Goal: Information Seeking & Learning: Learn about a topic

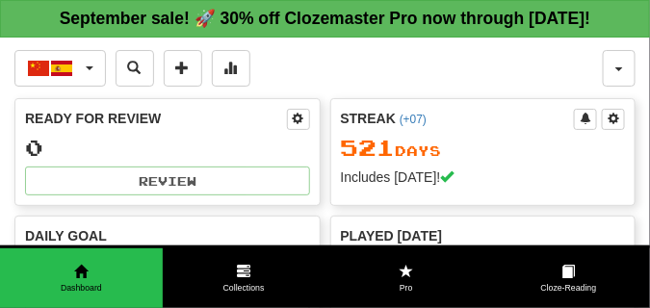
click at [365, 87] on div "中文 / Español 한국어 / English Streak: 10 Review: 40 Points today: 0 Čeština / Engl…" at bounding box center [308, 68] width 588 height 37
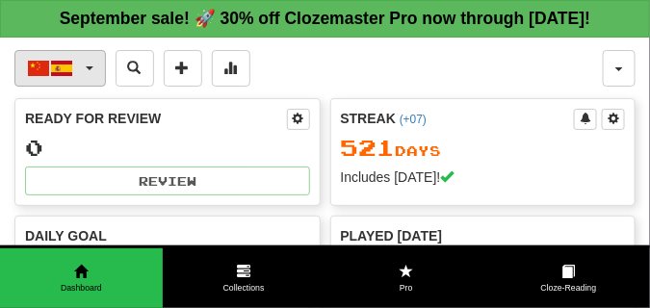
click at [92, 87] on button "中文 / Español" at bounding box center [59, 68] width 91 height 37
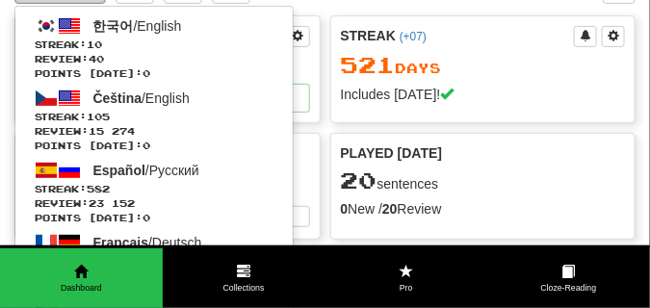
scroll to position [144, 0]
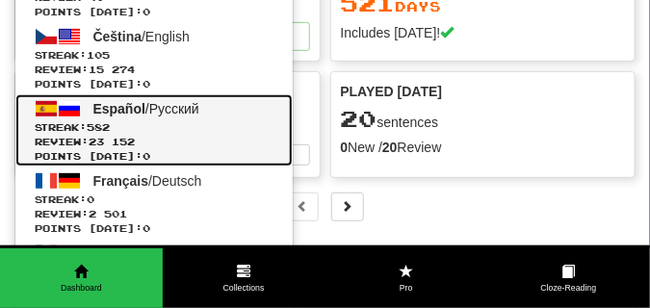
click at [98, 116] on span "Español" at bounding box center [119, 108] width 52 height 15
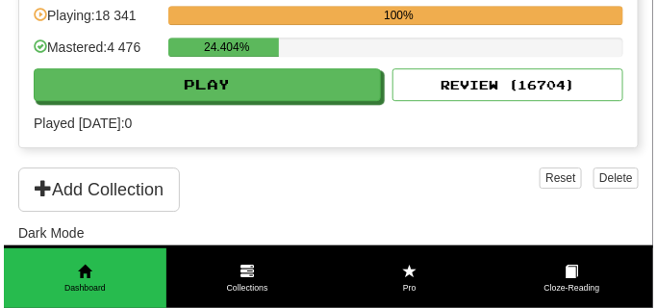
scroll to position [1011, 0]
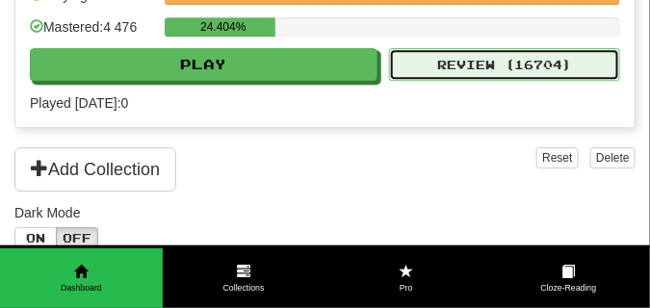
click at [448, 81] on button "Review ( 16704 )" at bounding box center [504, 64] width 231 height 33
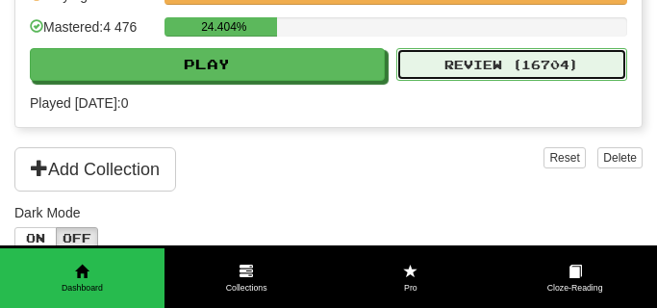
select select "**"
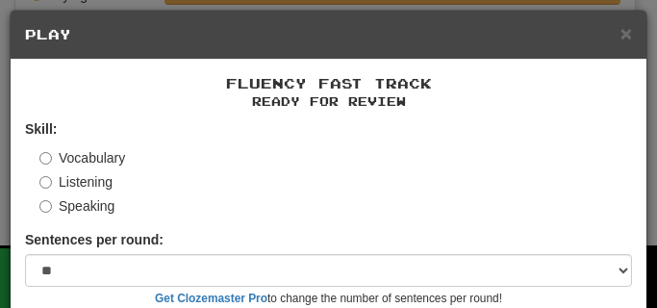
scroll to position [179, 0]
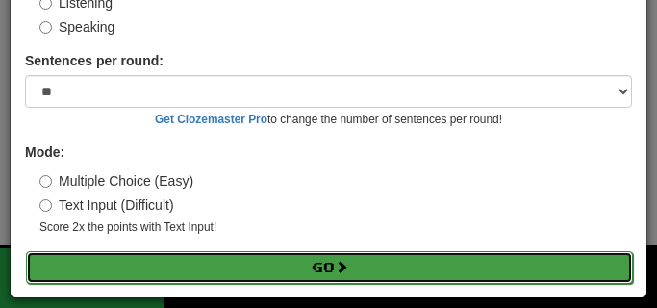
click at [281, 260] on button "Go" at bounding box center [329, 267] width 607 height 33
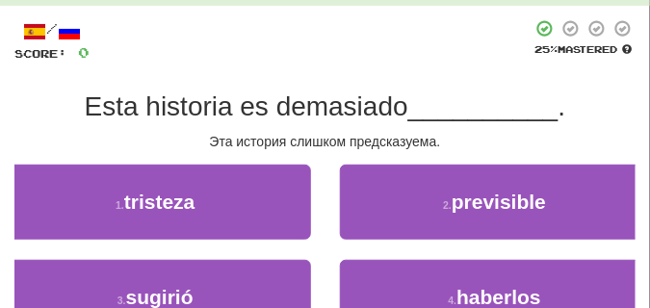
scroll to position [96, 0]
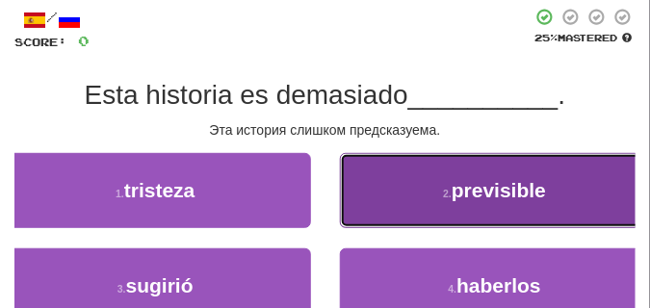
click at [377, 168] on button "2 . previsible" at bounding box center [495, 190] width 311 height 75
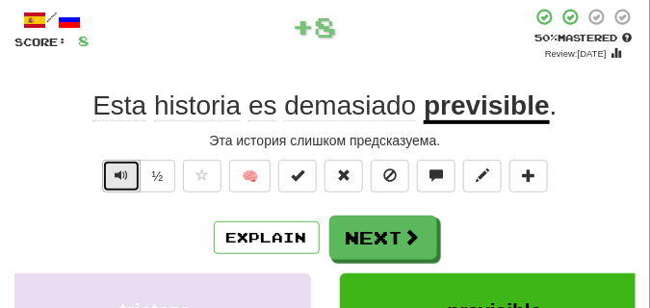
click at [120, 173] on span "Text-to-speech controls" at bounding box center [121, 174] width 13 height 13
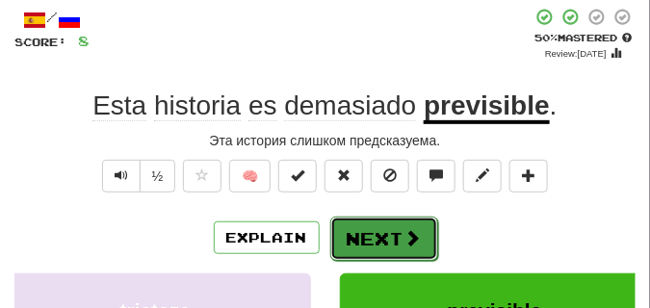
click at [356, 223] on button "Next" at bounding box center [384, 239] width 108 height 44
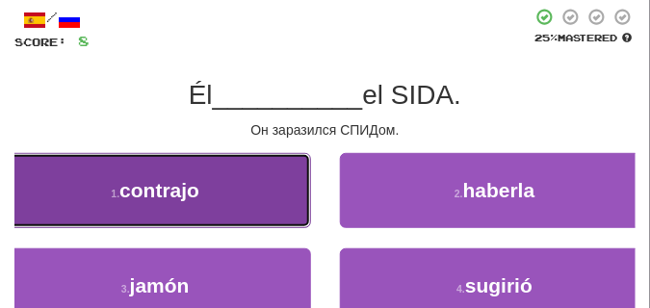
click at [270, 206] on button "1 . contrajo" at bounding box center [155, 190] width 311 height 75
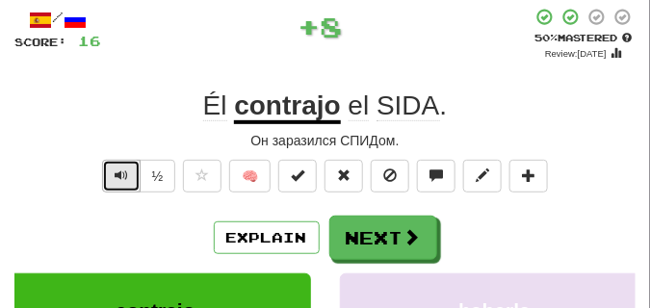
click at [116, 174] on span "Text-to-speech controls" at bounding box center [121, 174] width 13 height 13
click at [117, 174] on span "Text-to-speech controls" at bounding box center [121, 174] width 13 height 13
click at [118, 174] on span "Text-to-speech controls" at bounding box center [121, 174] width 13 height 13
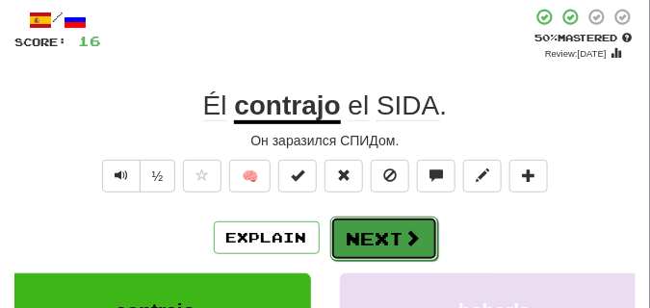
click at [381, 219] on button "Next" at bounding box center [384, 239] width 108 height 44
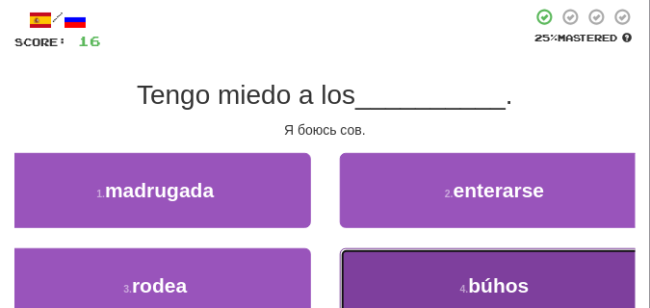
click at [368, 266] on button "4 . búhos" at bounding box center [495, 285] width 311 height 75
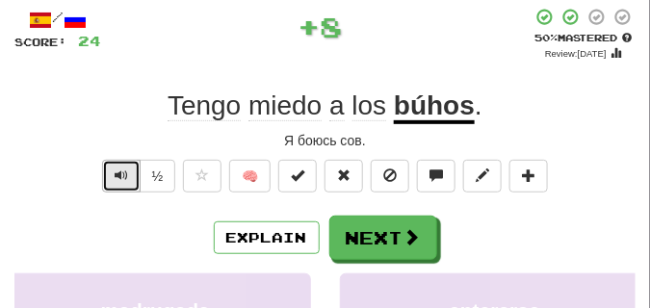
click at [116, 176] on span "Text-to-speech controls" at bounding box center [121, 174] width 13 height 13
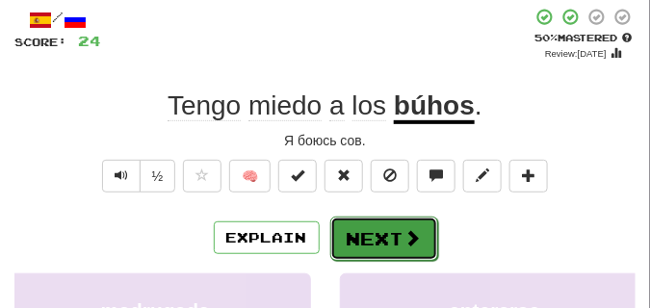
click at [354, 220] on button "Next" at bounding box center [384, 239] width 108 height 44
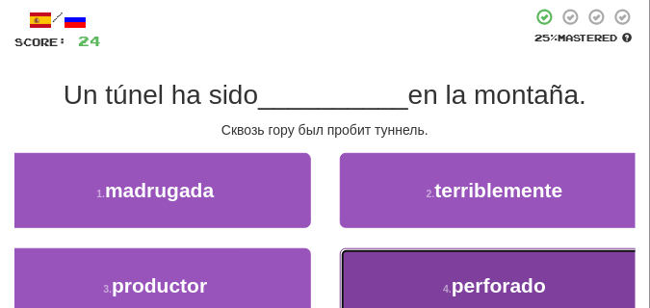
click at [381, 267] on button "4 . perforado" at bounding box center [495, 285] width 311 height 75
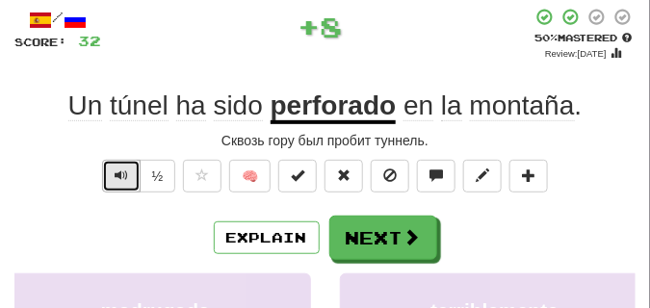
click at [125, 175] on span "Text-to-speech controls" at bounding box center [121, 174] width 13 height 13
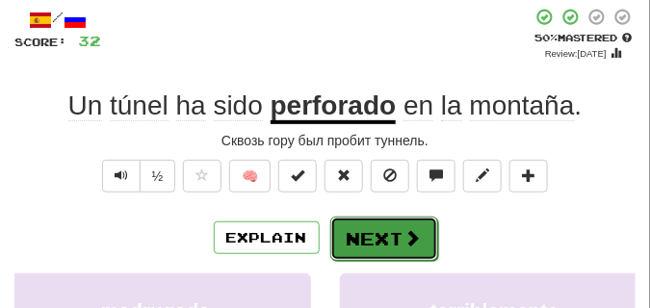
click at [376, 221] on button "Next" at bounding box center [384, 239] width 108 height 44
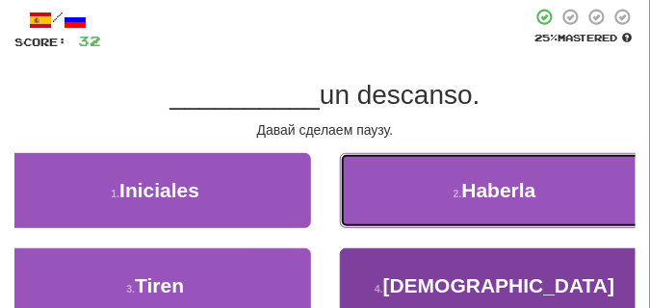
drag, startPoint x: 364, startPoint y: 215, endPoint x: 367, endPoint y: 260, distance: 45.3
click at [367, 260] on div "1 . Iniciales 2 . Haberla 3 . Tiren 4 . Tomémonos" at bounding box center [325, 248] width 650 height 191
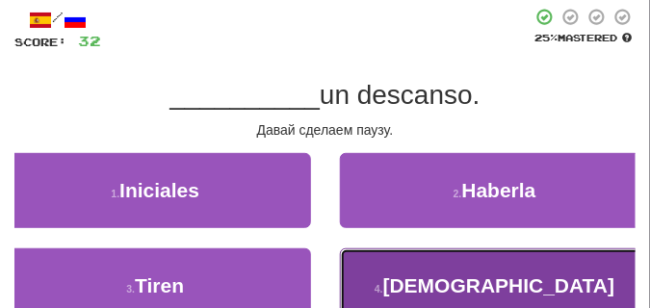
click at [367, 260] on button "4 . Tomémonos" at bounding box center [495, 285] width 311 height 75
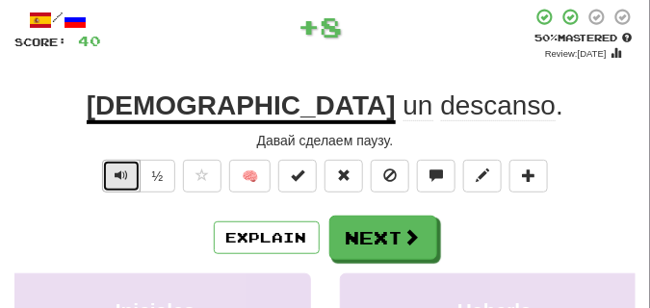
click at [118, 170] on span "Text-to-speech controls" at bounding box center [121, 174] width 13 height 13
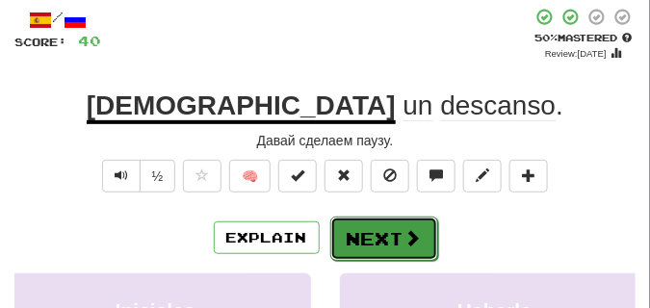
click at [368, 234] on button "Next" at bounding box center [384, 239] width 108 height 44
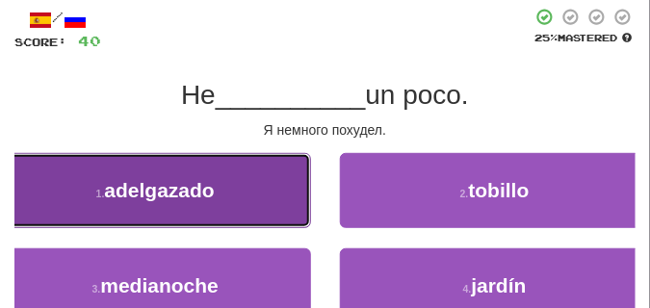
click at [262, 172] on button "1 . adelgazado" at bounding box center [155, 190] width 311 height 75
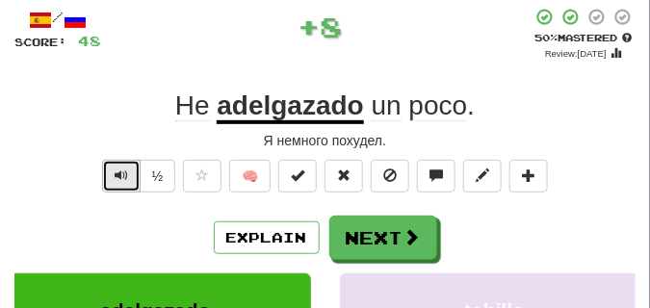
click at [130, 174] on button "Text-to-speech controls" at bounding box center [121, 176] width 38 height 33
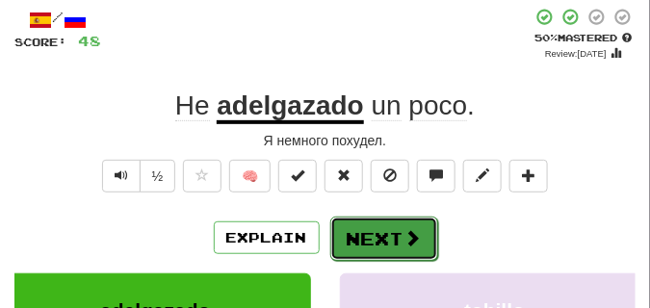
click at [365, 227] on button "Next" at bounding box center [384, 239] width 108 height 44
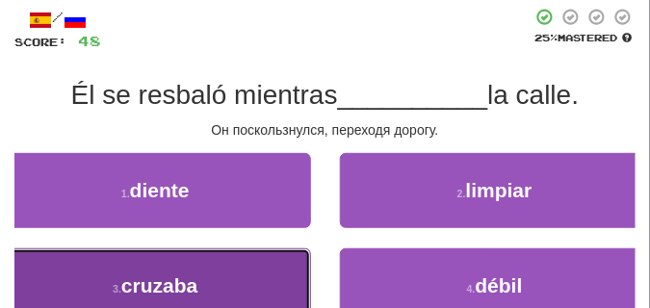
click at [245, 261] on button "3 . cruzaba" at bounding box center [155, 285] width 311 height 75
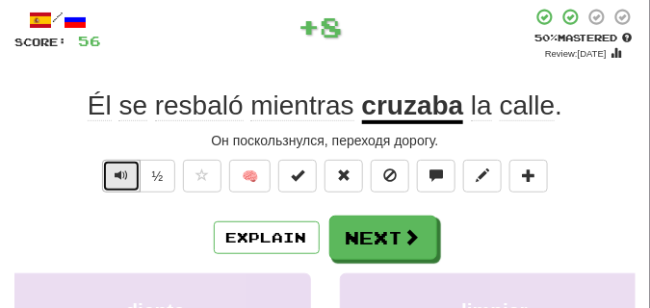
click at [118, 172] on span "Text-to-speech controls" at bounding box center [121, 174] width 13 height 13
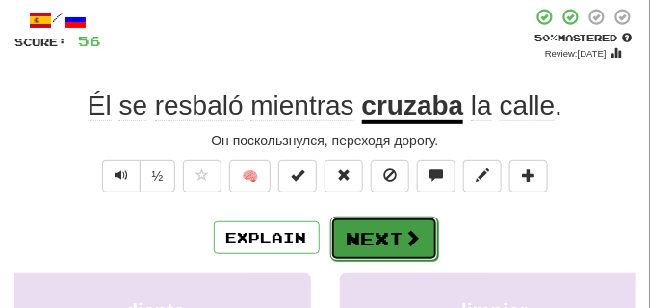
click at [366, 221] on button "Next" at bounding box center [384, 239] width 108 height 44
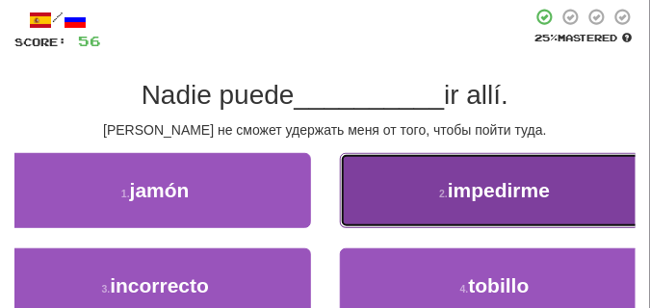
click at [360, 179] on button "2 . impedirme" at bounding box center [495, 190] width 311 height 75
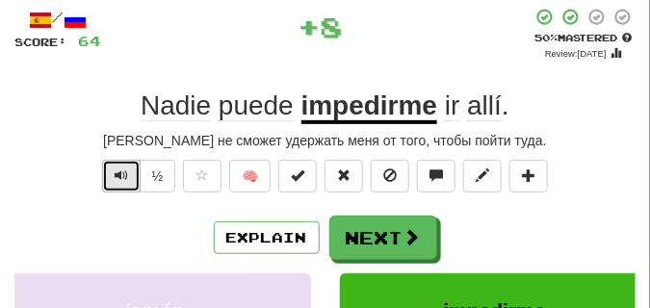
click at [127, 174] on button "Text-to-speech controls" at bounding box center [121, 176] width 38 height 33
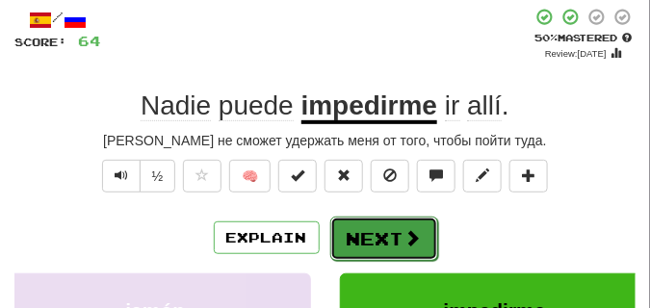
click at [367, 219] on button "Next" at bounding box center [384, 239] width 108 height 44
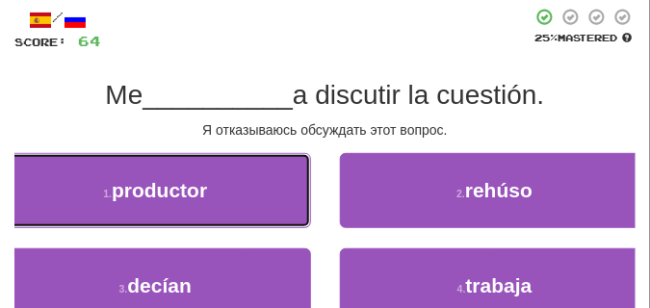
click at [312, 184] on div "1 . productor" at bounding box center [156, 200] width 340 height 95
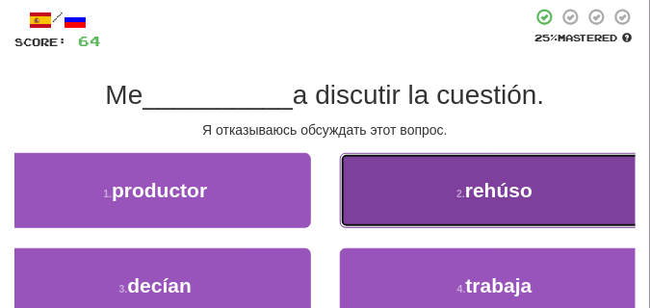
click at [384, 192] on button "2 . rehúso" at bounding box center [495, 190] width 311 height 75
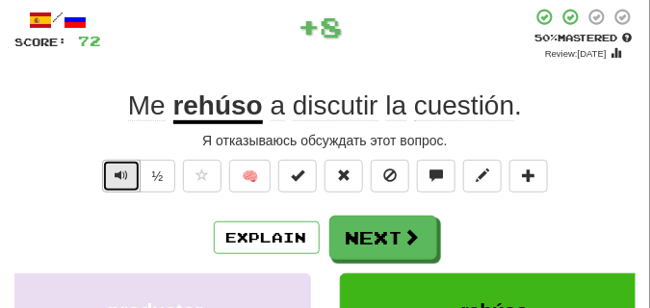
click at [121, 173] on span "Text-to-speech controls" at bounding box center [121, 174] width 13 height 13
click at [119, 168] on span "Text-to-speech controls" at bounding box center [121, 174] width 13 height 13
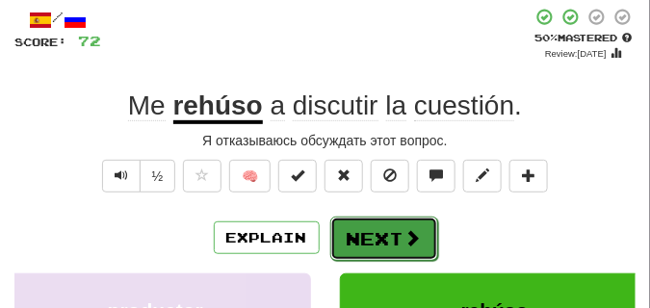
click at [397, 223] on button "Next" at bounding box center [384, 239] width 108 height 44
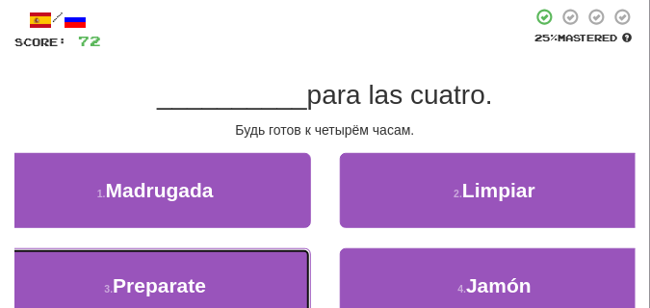
click at [206, 276] on span "Preparate" at bounding box center [159, 285] width 93 height 22
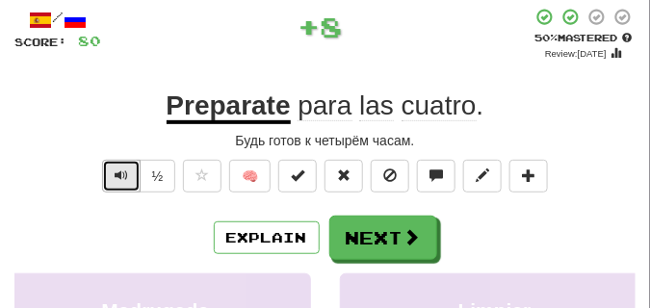
click at [117, 179] on span "Text-to-speech controls" at bounding box center [121, 174] width 13 height 13
click at [122, 168] on span "Text-to-speech controls" at bounding box center [121, 174] width 13 height 13
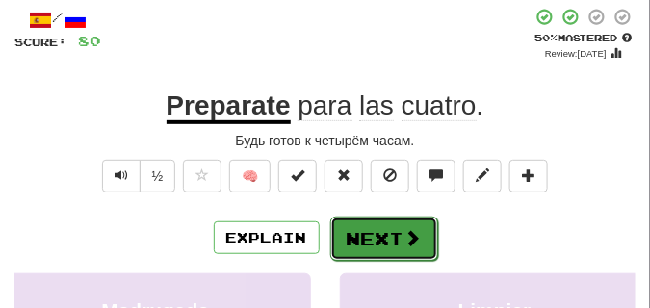
click at [370, 220] on button "Next" at bounding box center [384, 239] width 108 height 44
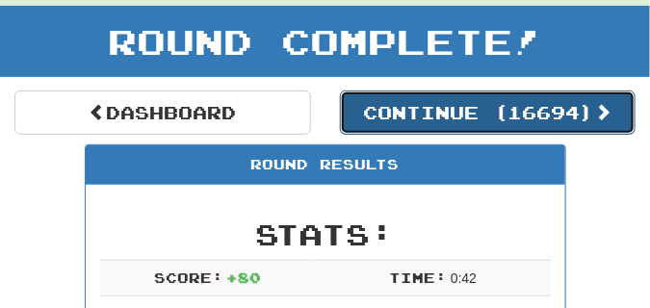
click at [378, 127] on button "Continue ( 16694 )" at bounding box center [488, 112] width 296 height 44
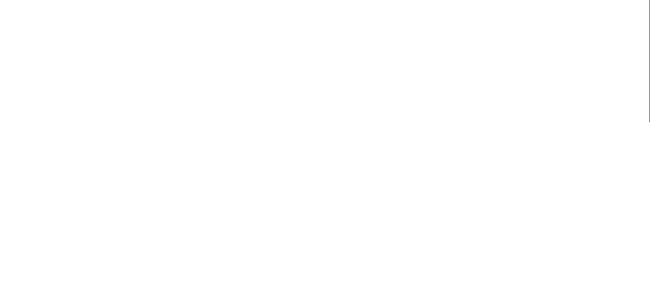
scroll to position [85, 0]
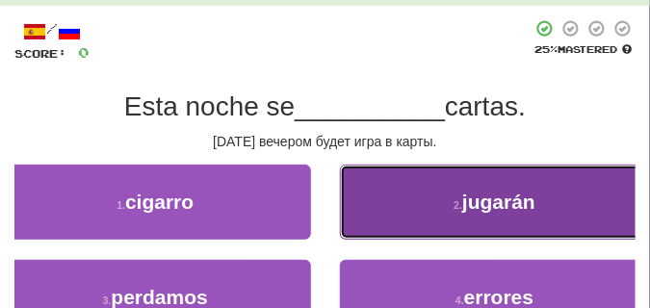
click at [423, 188] on button "2 . jugarán" at bounding box center [495, 202] width 311 height 75
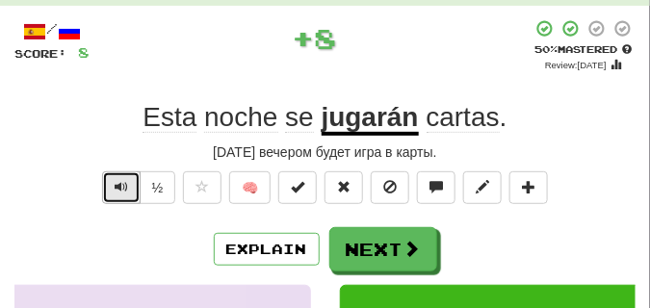
click at [117, 180] on span "Text-to-speech controls" at bounding box center [121, 186] width 13 height 13
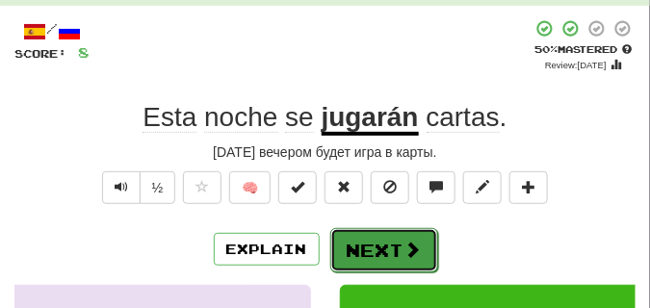
click at [368, 238] on button "Next" at bounding box center [384, 250] width 108 height 44
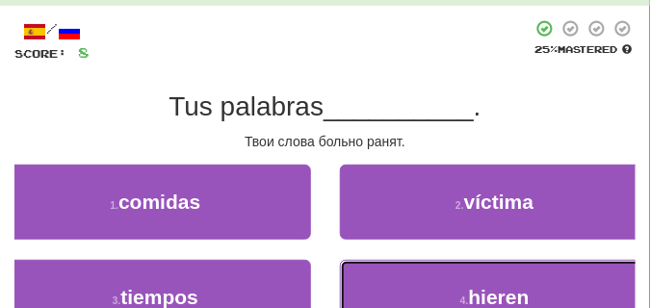
click at [378, 279] on button "4 . hieren" at bounding box center [495, 297] width 311 height 75
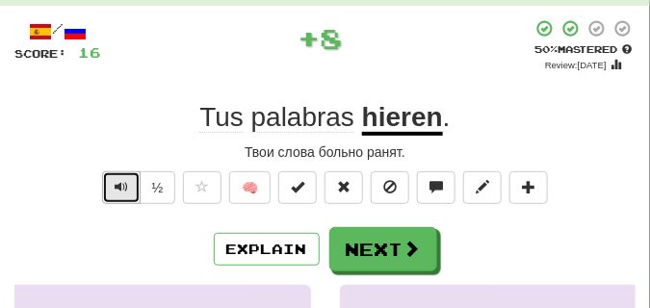
click at [115, 181] on span "Text-to-speech controls" at bounding box center [121, 186] width 13 height 13
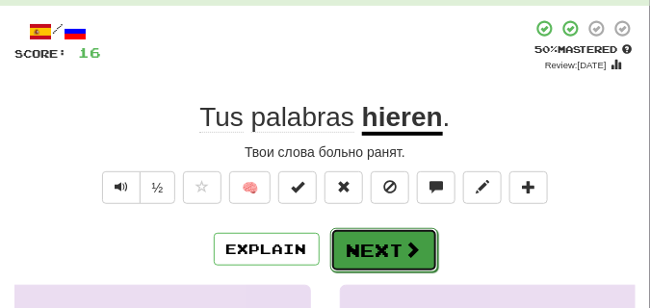
click at [377, 236] on button "Next" at bounding box center [384, 250] width 108 height 44
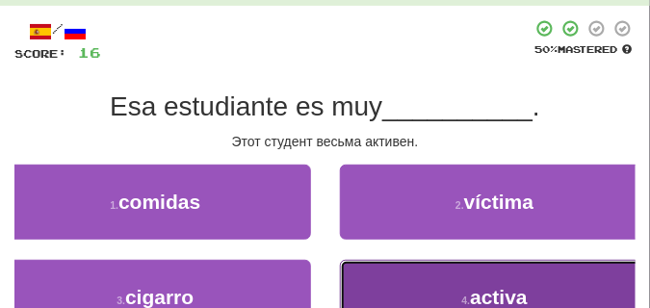
click at [384, 264] on button "4 . activa" at bounding box center [495, 297] width 311 height 75
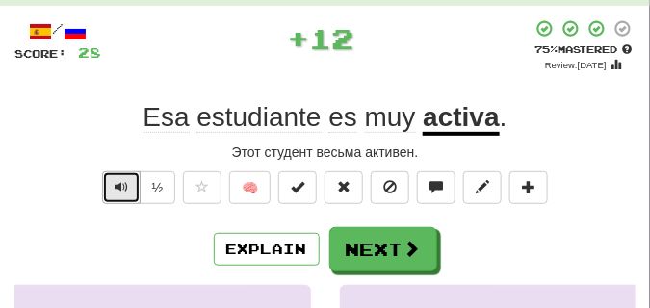
click at [126, 183] on span "Text-to-speech controls" at bounding box center [121, 186] width 13 height 13
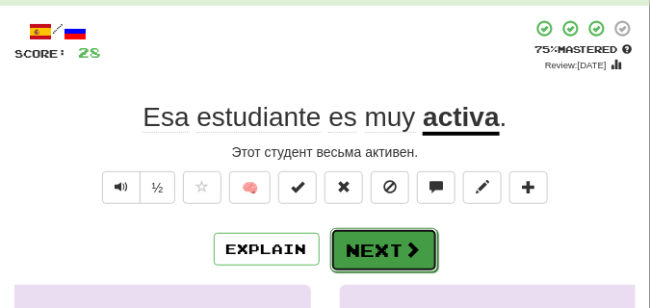
click at [356, 235] on button "Next" at bounding box center [384, 250] width 108 height 44
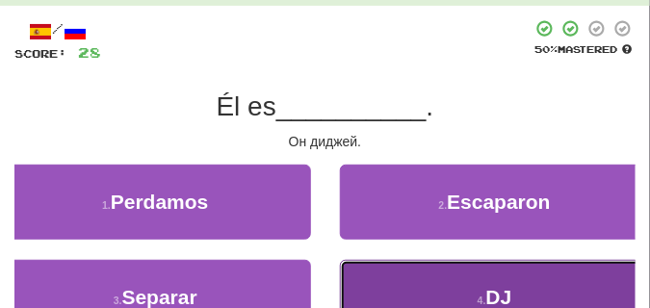
click at [390, 267] on button "4 . DJ" at bounding box center [495, 297] width 311 height 75
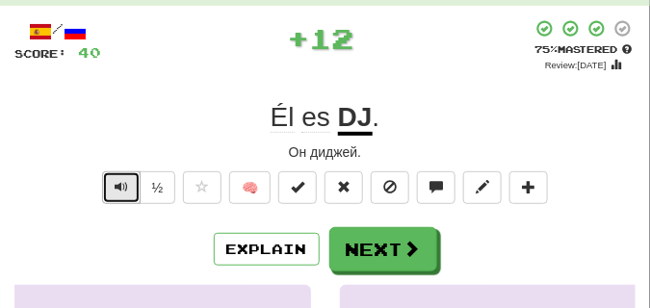
click at [121, 185] on span "Text-to-speech controls" at bounding box center [121, 186] width 13 height 13
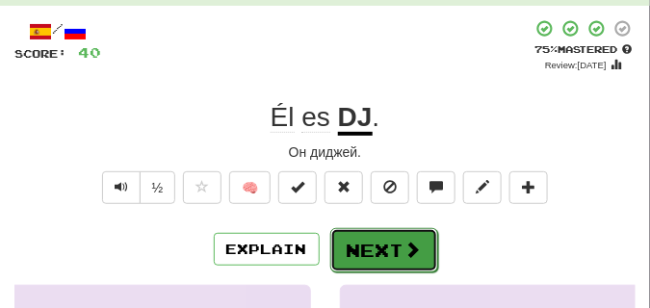
click at [384, 257] on button "Next" at bounding box center [384, 250] width 108 height 44
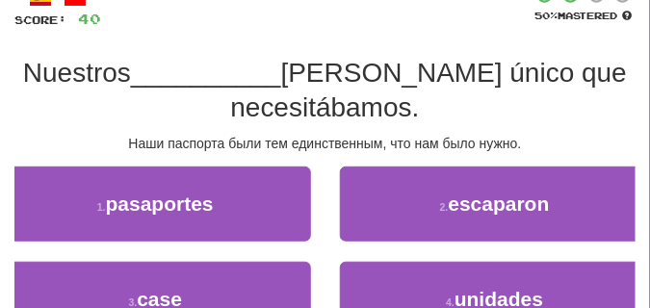
scroll to position [133, 0]
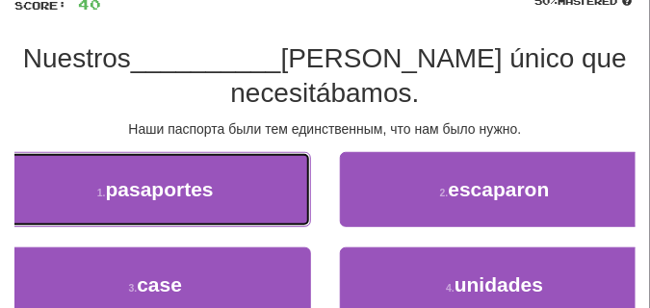
click at [285, 197] on button "1 . pasaportes" at bounding box center [155, 189] width 311 height 75
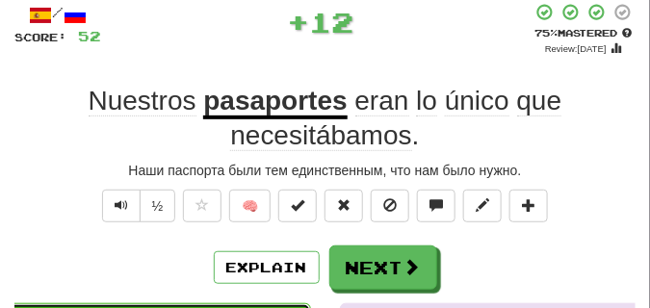
scroll to position [85, 0]
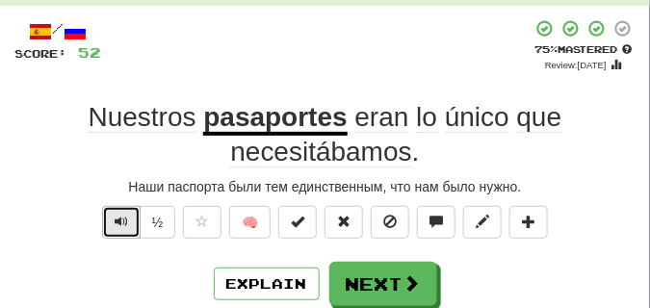
click at [119, 215] on span "Text-to-speech controls" at bounding box center [121, 221] width 13 height 13
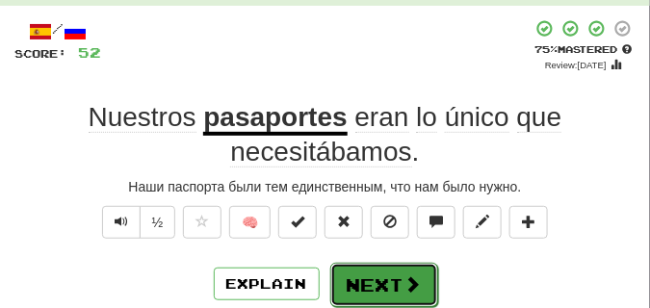
click at [406, 269] on button "Next" at bounding box center [384, 285] width 108 height 44
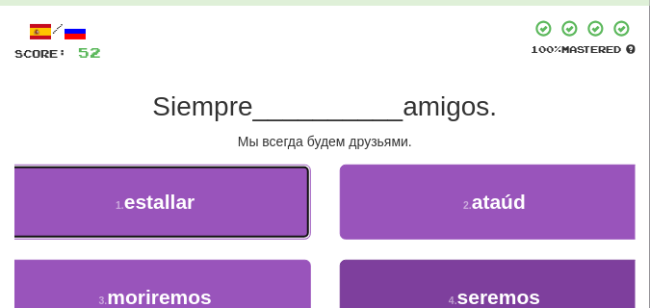
drag, startPoint x: 277, startPoint y: 213, endPoint x: 388, endPoint y: 268, distance: 123.5
click at [388, 268] on div "1 . estallar 2 . ataúd 3 . moriremos 4 . seremos" at bounding box center [325, 260] width 650 height 191
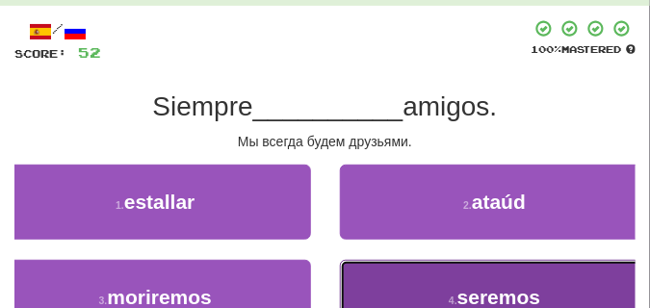
click at [388, 268] on button "4 . seremos" at bounding box center [495, 297] width 311 height 75
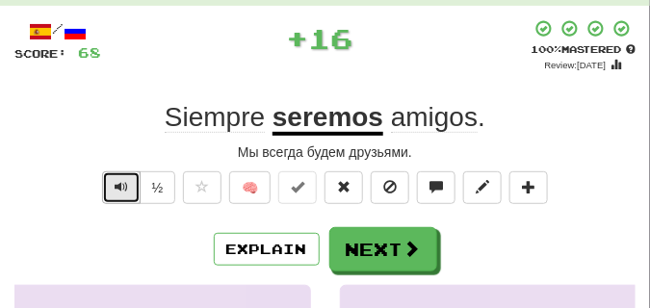
click at [129, 178] on button "Text-to-speech controls" at bounding box center [121, 187] width 38 height 33
click at [129, 179] on button "Text-to-speech controls" at bounding box center [121, 187] width 38 height 33
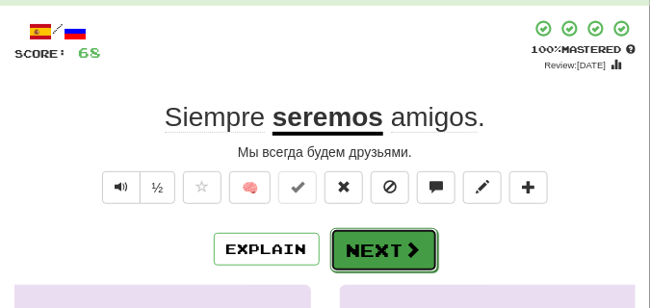
click at [346, 236] on button "Next" at bounding box center [384, 250] width 108 height 44
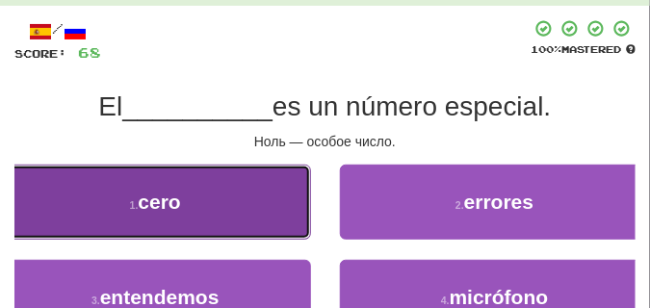
click at [276, 221] on button "1 . cero" at bounding box center [155, 202] width 311 height 75
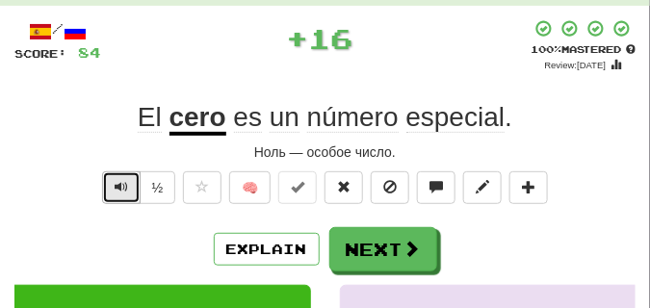
click at [115, 186] on span "Text-to-speech controls" at bounding box center [121, 186] width 13 height 13
click at [116, 186] on span "Text-to-speech controls" at bounding box center [121, 186] width 13 height 13
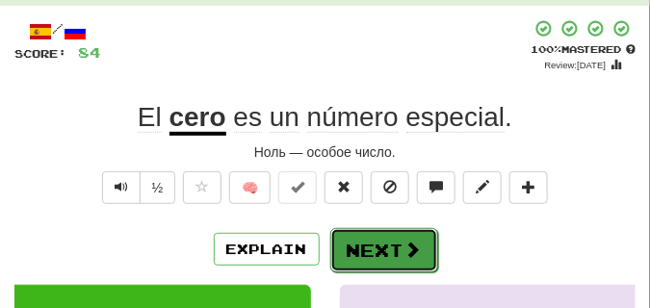
click at [367, 231] on button "Next" at bounding box center [384, 250] width 108 height 44
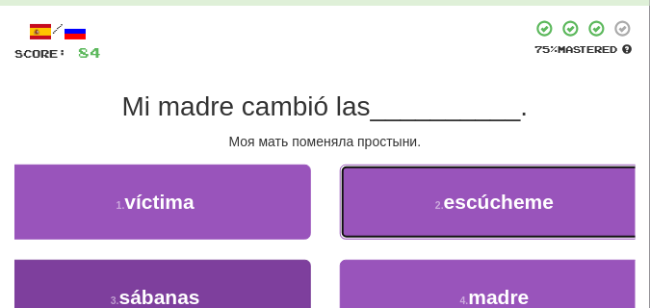
drag, startPoint x: 367, startPoint y: 231, endPoint x: 223, endPoint y: 277, distance: 150.7
click at [223, 277] on div "1 . víctima 2 . escúcheme 3 . sábanas 4 . madre" at bounding box center [325, 260] width 650 height 191
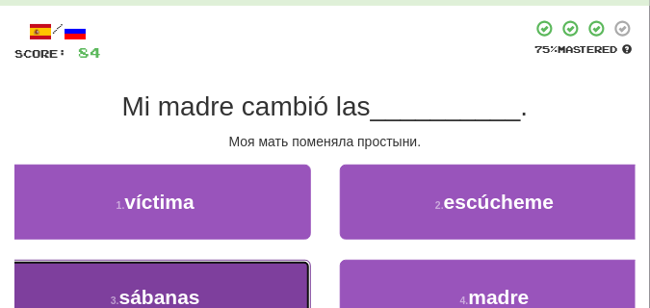
click at [223, 277] on button "3 . sábanas" at bounding box center [155, 297] width 311 height 75
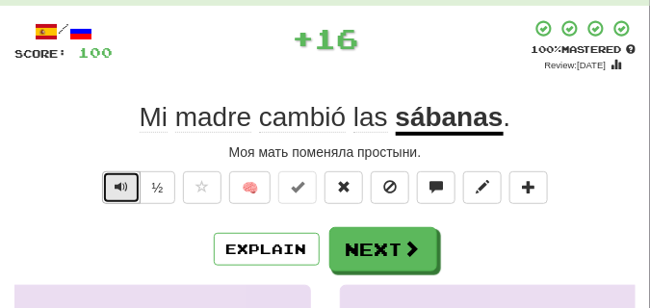
click at [112, 183] on button "Text-to-speech controls" at bounding box center [121, 187] width 38 height 33
click at [111, 185] on button "Text-to-speech controls" at bounding box center [121, 187] width 38 height 33
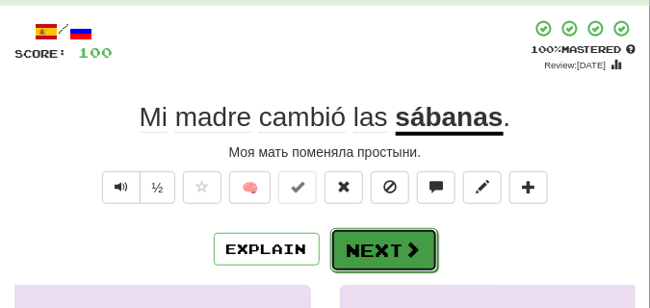
click at [356, 241] on button "Next" at bounding box center [384, 250] width 108 height 44
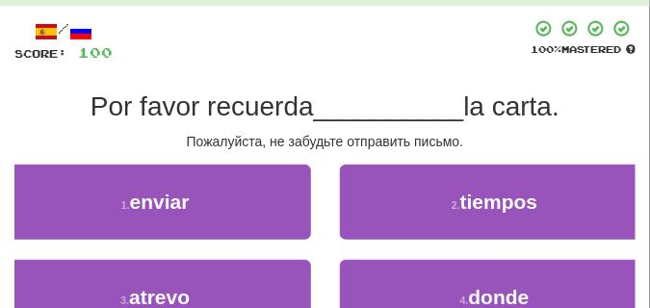
click at [311, 211] on div "1 . enviar" at bounding box center [156, 212] width 340 height 95
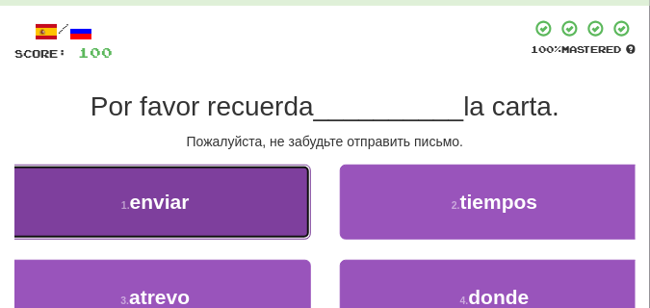
click at [263, 210] on button "1 . enviar" at bounding box center [155, 202] width 311 height 75
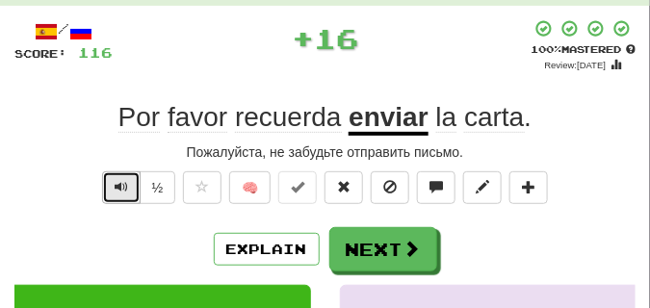
click at [112, 180] on button "Text-to-speech controls" at bounding box center [121, 187] width 38 height 33
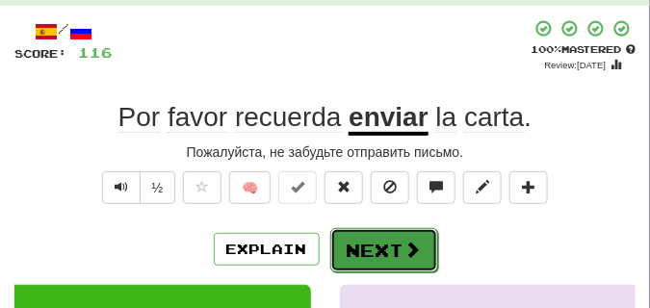
click at [368, 234] on button "Next" at bounding box center [384, 250] width 108 height 44
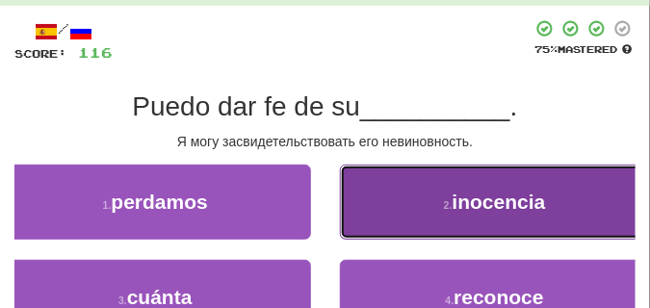
click at [357, 228] on button "2 . inocencia" at bounding box center [495, 202] width 311 height 75
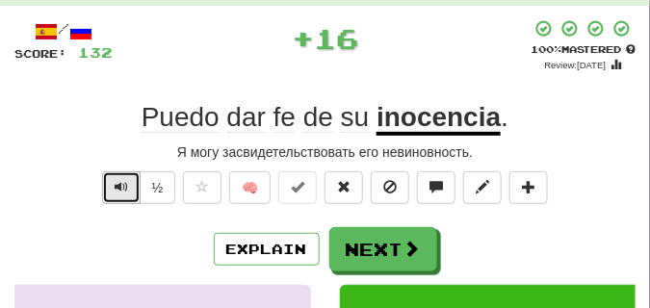
click at [110, 188] on button "Text-to-speech controls" at bounding box center [121, 187] width 38 height 33
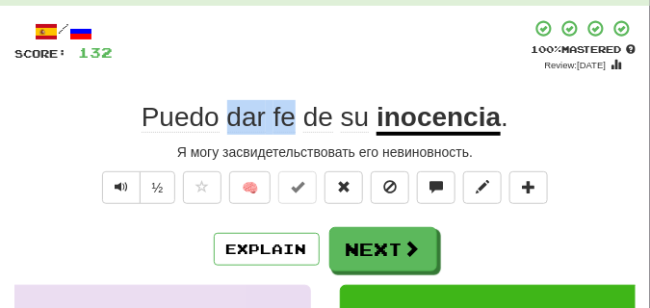
drag, startPoint x: 227, startPoint y: 115, endPoint x: 294, endPoint y: 117, distance: 66.4
click at [294, 117] on span "Puedo dar fe de su" at bounding box center [258, 117] width 235 height 31
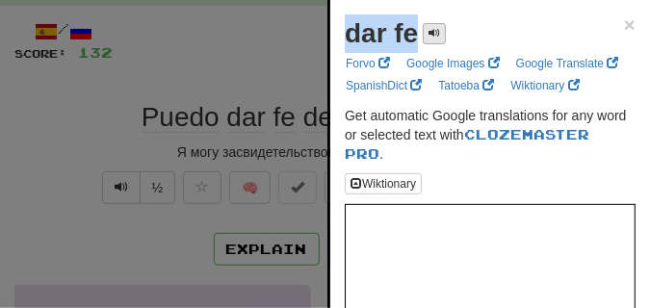
drag, startPoint x: 344, startPoint y: 35, endPoint x: 433, endPoint y: 38, distance: 89.6
copy div "dar fe"
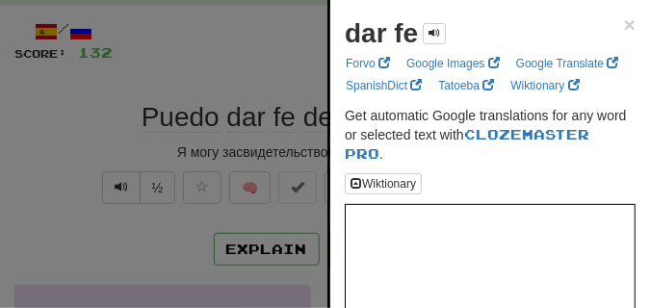
click at [104, 149] on div at bounding box center [325, 154] width 650 height 308
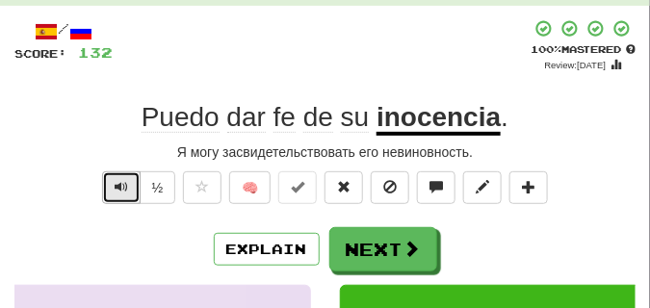
click at [126, 187] on span "Text-to-speech controls" at bounding box center [121, 186] width 13 height 13
click at [126, 186] on span "Text-to-speech controls" at bounding box center [121, 186] width 13 height 13
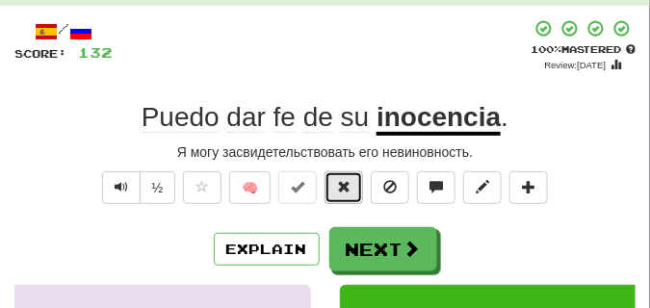
click at [354, 189] on button at bounding box center [343, 187] width 38 height 33
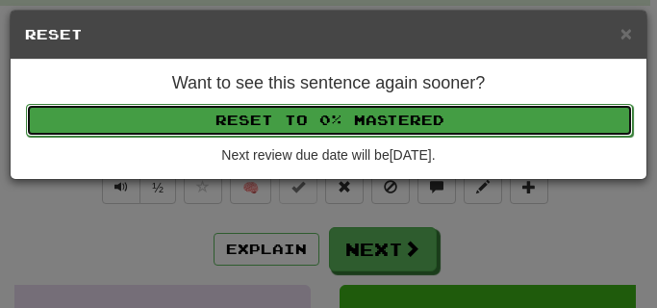
click at [343, 117] on button "Reset to 0% Mastered" at bounding box center [329, 120] width 607 height 33
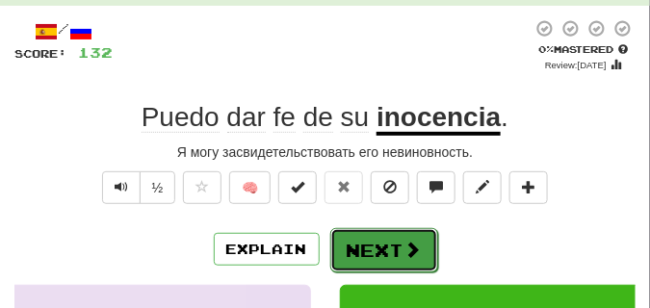
click at [387, 241] on button "Next" at bounding box center [384, 250] width 108 height 44
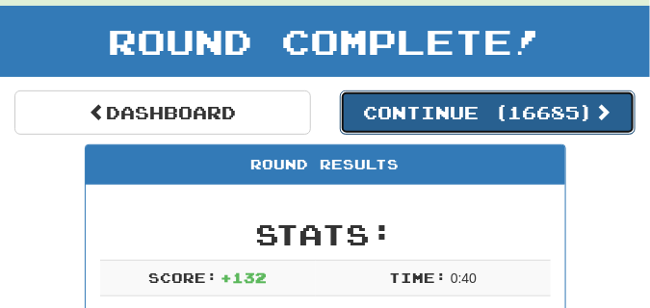
click at [380, 115] on button "Continue ( 16685 )" at bounding box center [488, 112] width 296 height 44
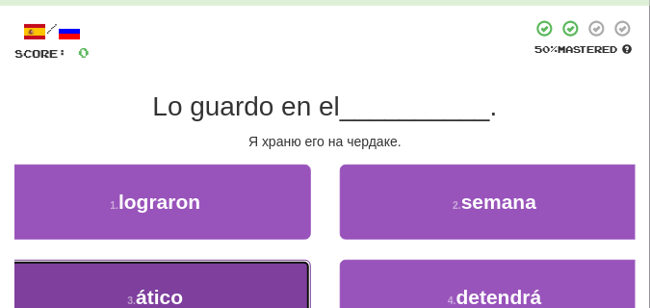
click at [167, 279] on button "3 . ático" at bounding box center [155, 297] width 311 height 75
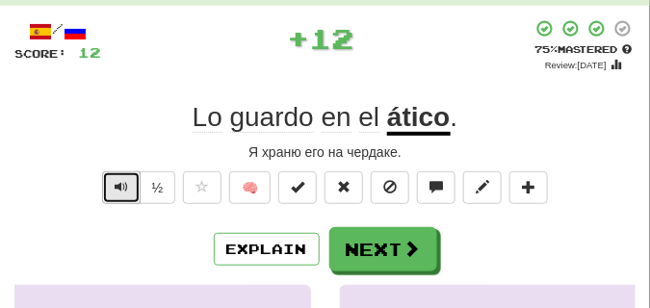
click at [123, 184] on span "Text-to-speech controls" at bounding box center [121, 186] width 13 height 13
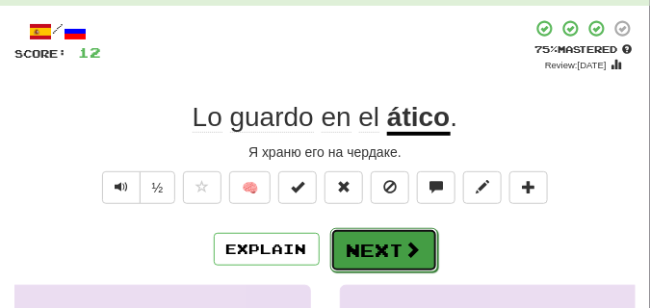
click at [373, 243] on button "Next" at bounding box center [384, 250] width 108 height 44
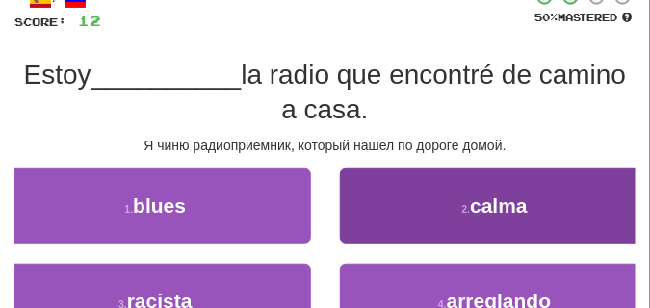
scroll to position [133, 0]
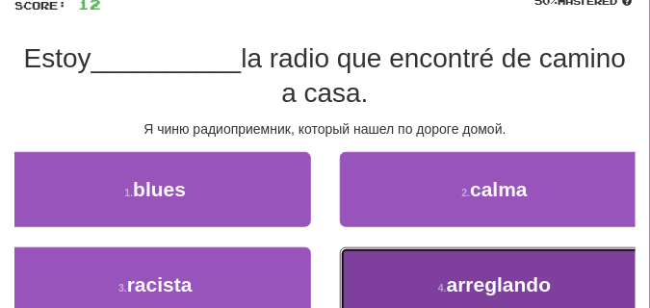
click at [398, 290] on button "4 . arreglando" at bounding box center [495, 284] width 311 height 75
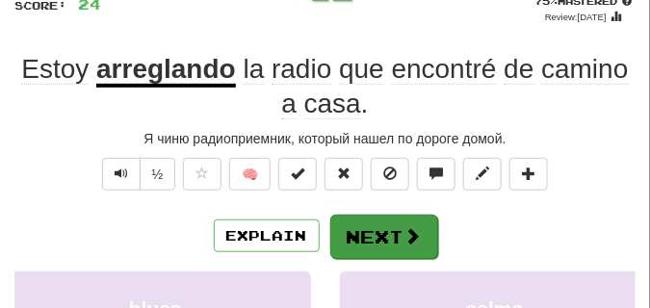
scroll to position [85, 0]
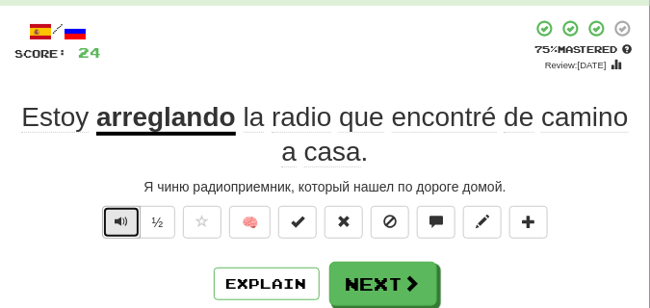
click at [128, 218] on button "Text-to-speech controls" at bounding box center [121, 222] width 38 height 33
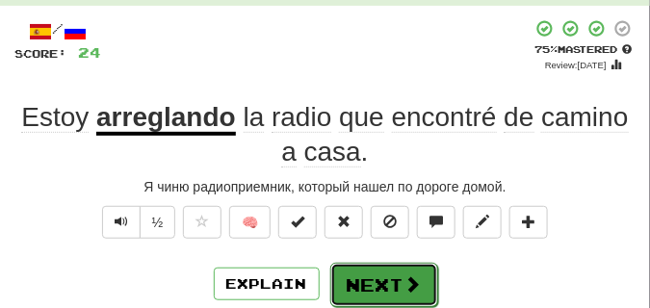
click at [365, 271] on button "Next" at bounding box center [384, 285] width 108 height 44
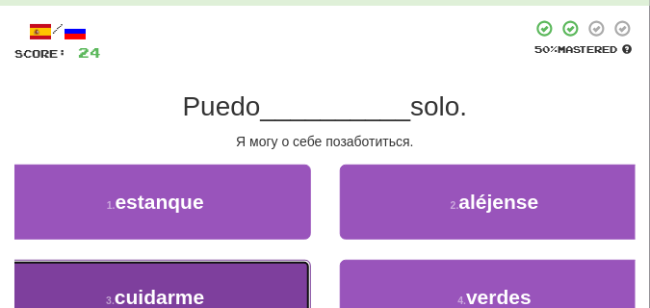
click at [103, 274] on button "3 . cuidarme" at bounding box center [155, 297] width 311 height 75
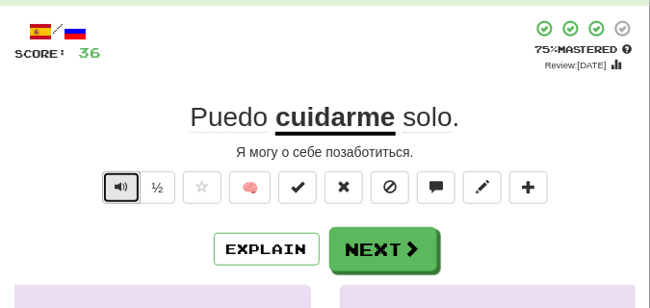
click at [118, 177] on button "Text-to-speech controls" at bounding box center [121, 187] width 38 height 33
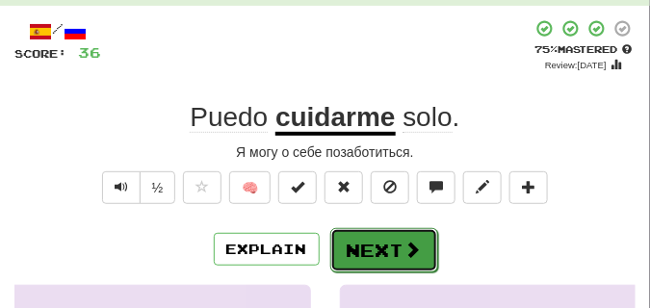
click at [368, 241] on button "Next" at bounding box center [384, 250] width 108 height 44
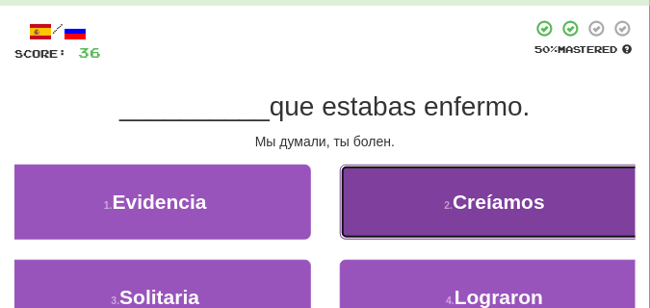
click at [402, 187] on button "2 . Creíamos" at bounding box center [495, 202] width 311 height 75
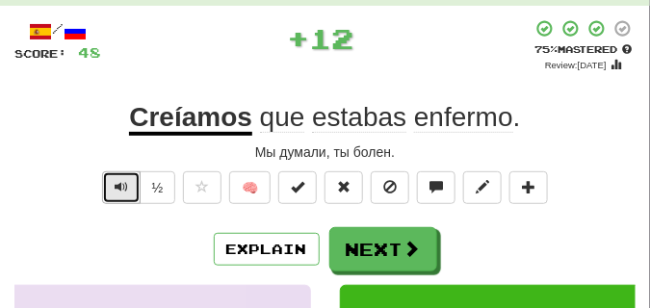
click at [131, 189] on button "Text-to-speech controls" at bounding box center [121, 187] width 38 height 33
click at [130, 187] on button "Text-to-speech controls" at bounding box center [121, 187] width 38 height 33
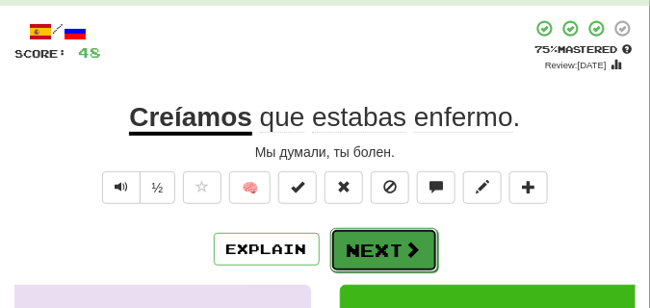
click at [371, 241] on button "Next" at bounding box center [384, 250] width 108 height 44
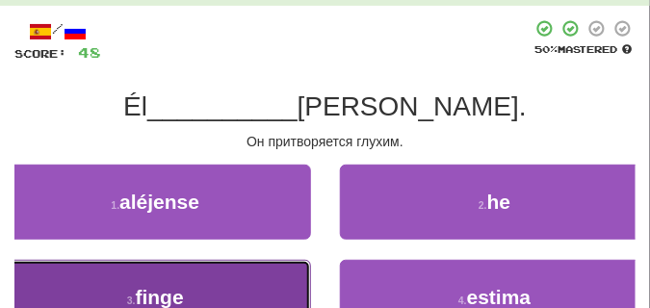
click at [220, 274] on button "3 . finge" at bounding box center [155, 297] width 311 height 75
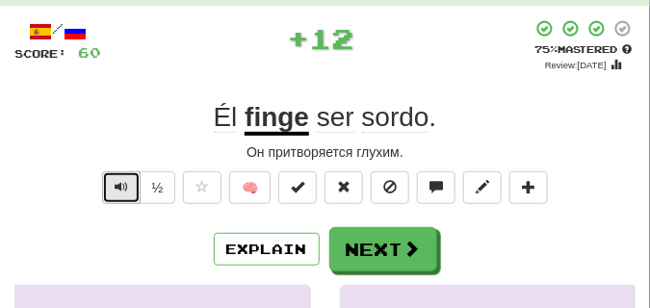
click at [122, 190] on span "Text-to-speech controls" at bounding box center [121, 186] width 13 height 13
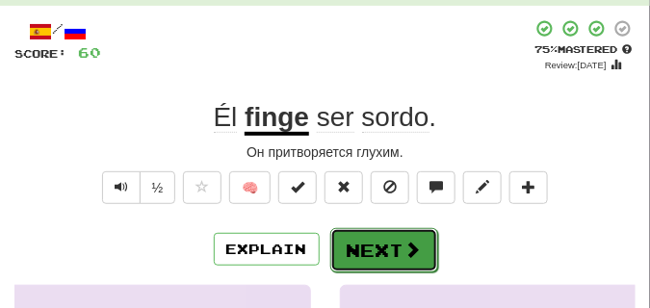
click at [380, 244] on button "Next" at bounding box center [384, 250] width 108 height 44
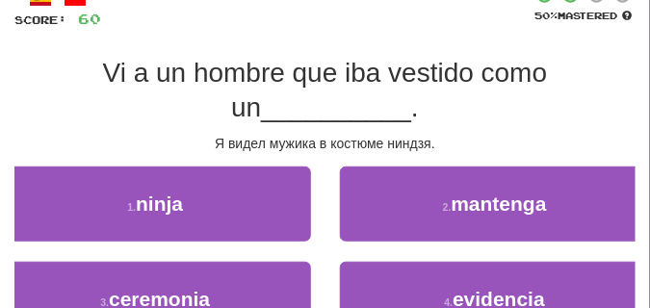
scroll to position [133, 0]
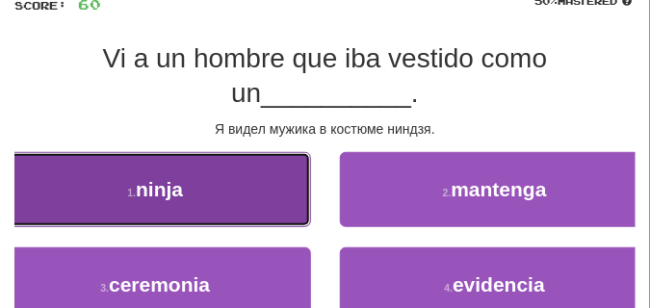
click at [170, 195] on span "ninja" at bounding box center [159, 189] width 47 height 22
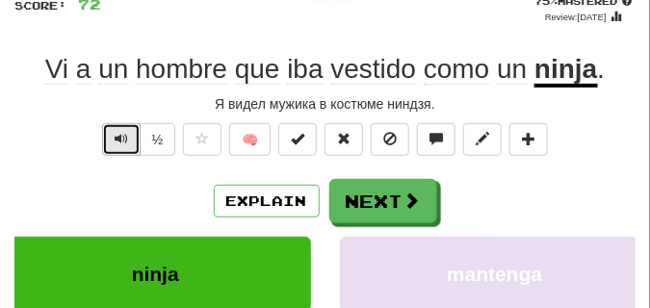
click at [126, 143] on span "Text-to-speech controls" at bounding box center [121, 138] width 13 height 13
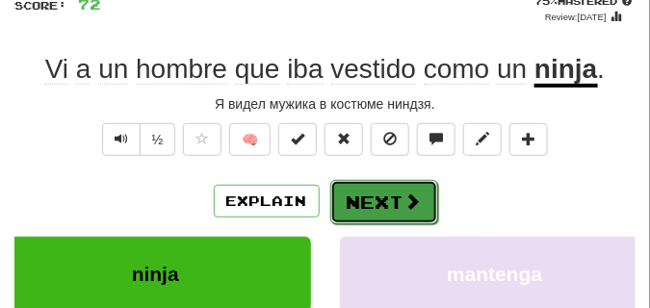
click at [369, 185] on button "Next" at bounding box center [384, 202] width 108 height 44
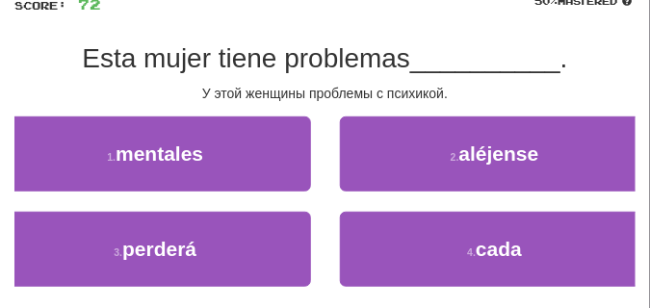
click at [320, 161] on div "1 . mentales" at bounding box center [156, 163] width 340 height 95
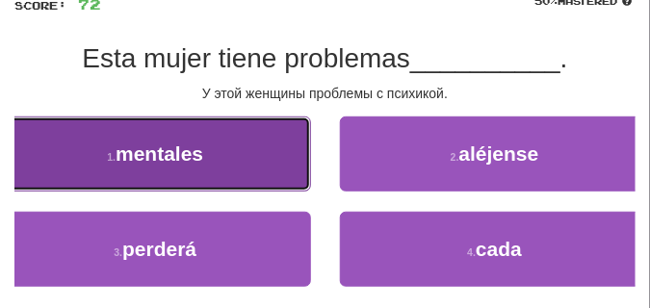
click at [283, 167] on button "1 . mentales" at bounding box center [155, 153] width 311 height 75
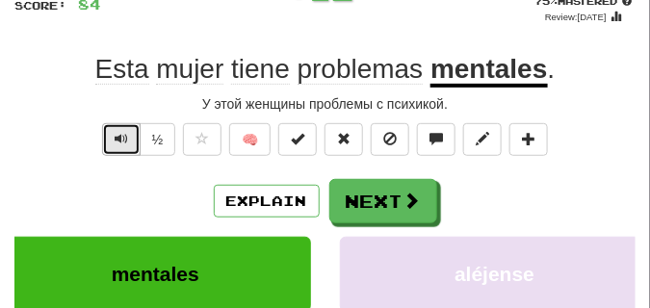
click at [115, 136] on span "Text-to-speech controls" at bounding box center [121, 138] width 13 height 13
click at [116, 136] on span "Text-to-speech controls" at bounding box center [121, 138] width 13 height 13
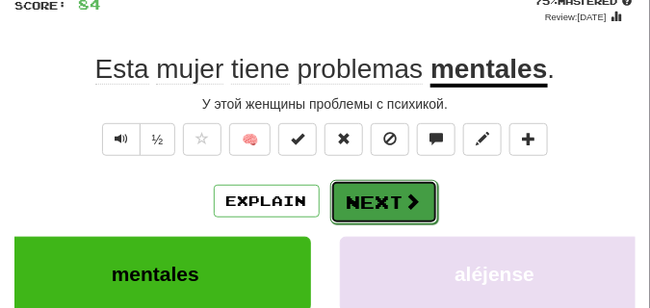
click at [345, 192] on button "Next" at bounding box center [384, 202] width 108 height 44
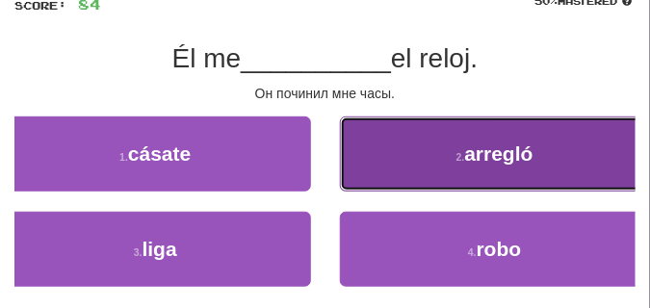
click at [407, 170] on button "2 . arregló" at bounding box center [495, 153] width 311 height 75
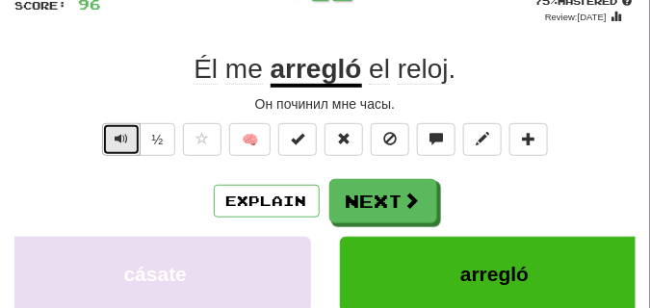
click at [120, 141] on span "Text-to-speech controls" at bounding box center [121, 138] width 13 height 13
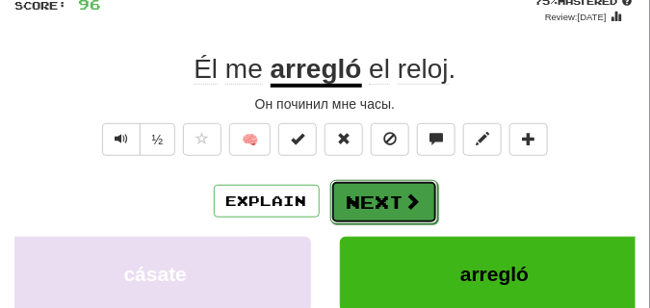
click at [356, 183] on button "Next" at bounding box center [384, 202] width 108 height 44
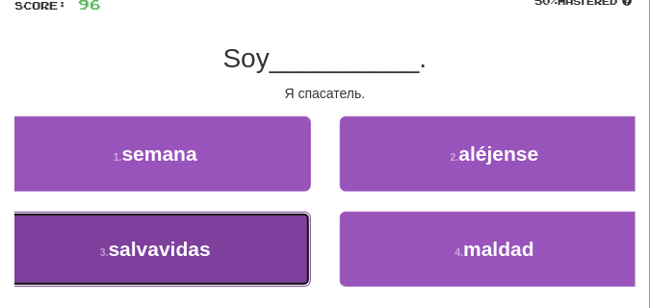
click at [106, 238] on button "3 . salvavidas" at bounding box center [155, 249] width 311 height 75
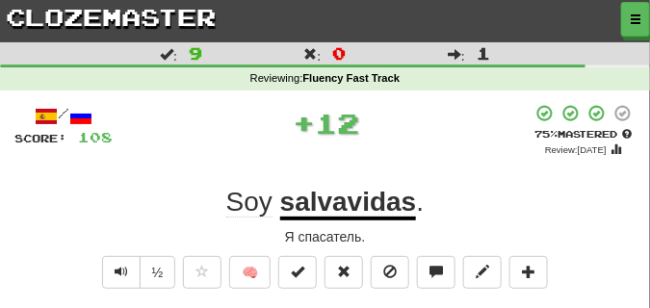
scroll to position [48, 0]
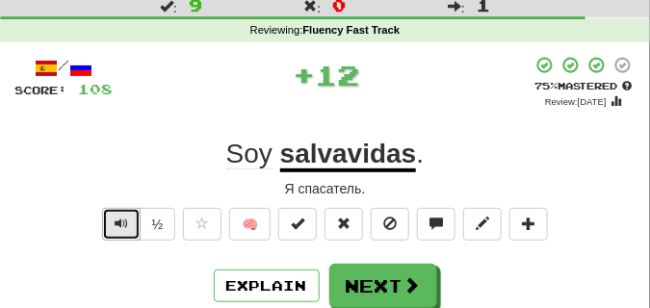
click at [102, 225] on button "Text-to-speech controls" at bounding box center [121, 224] width 38 height 33
click at [112, 222] on button "Text-to-speech controls" at bounding box center [121, 224] width 38 height 33
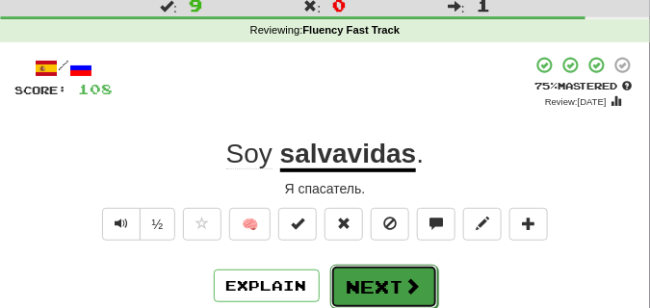
click at [359, 285] on button "Next" at bounding box center [384, 287] width 108 height 44
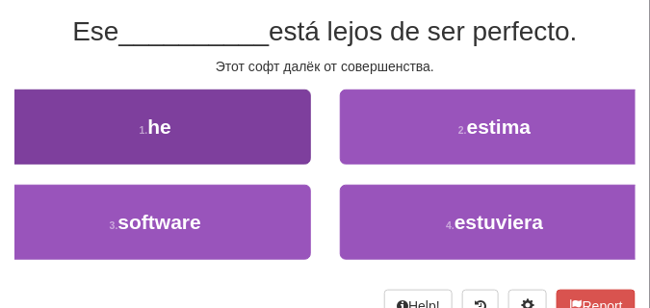
scroll to position [144, 0]
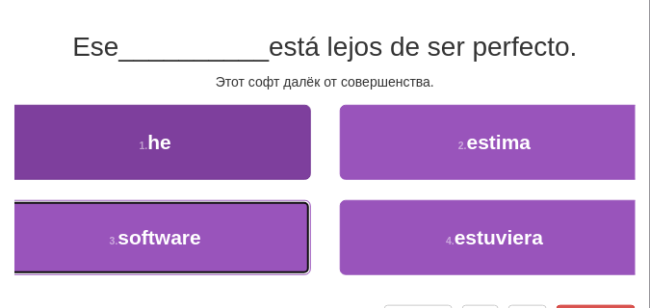
click at [234, 225] on button "3 . software" at bounding box center [155, 237] width 311 height 75
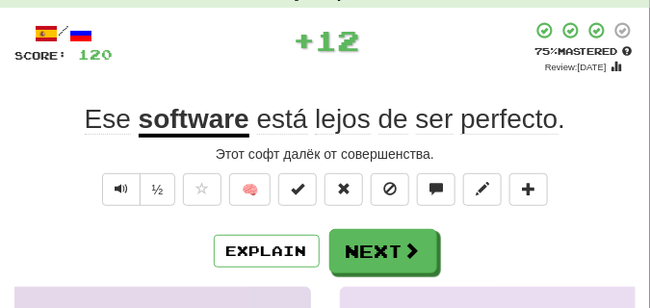
scroll to position [96, 0]
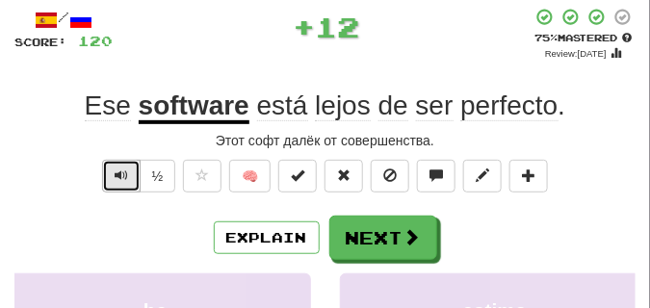
click at [116, 171] on span "Text-to-speech controls" at bounding box center [121, 174] width 13 height 13
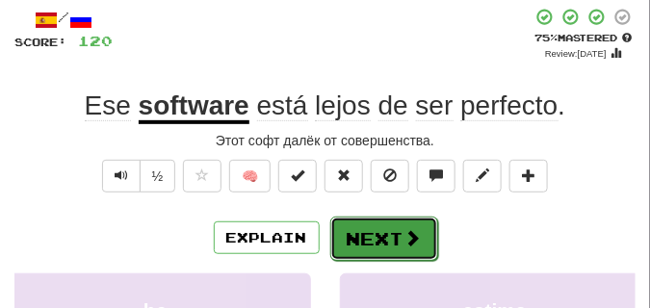
click at [372, 223] on button "Next" at bounding box center [384, 239] width 108 height 44
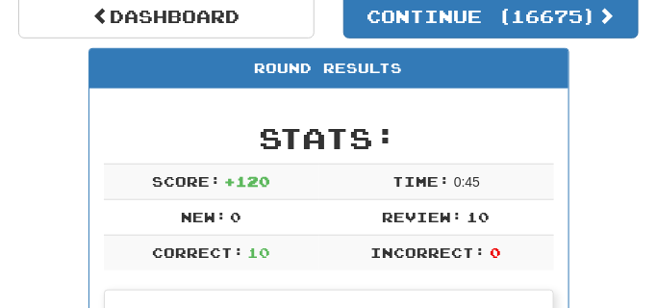
scroll to position [37, 0]
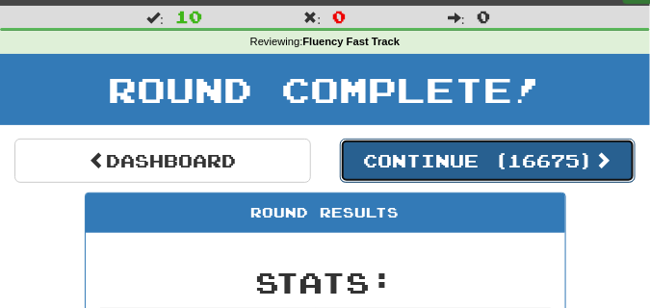
click at [394, 167] on button "Continue ( 16675 )" at bounding box center [488, 161] width 296 height 44
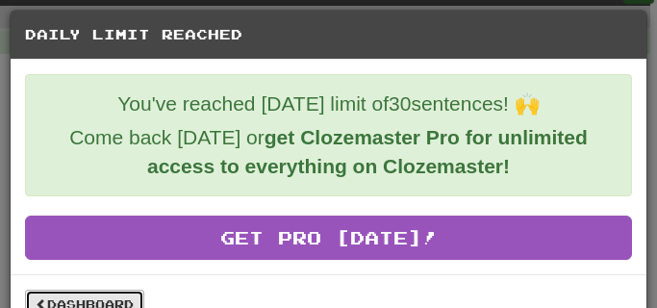
click at [113, 300] on link "Dashboard" at bounding box center [84, 304] width 119 height 29
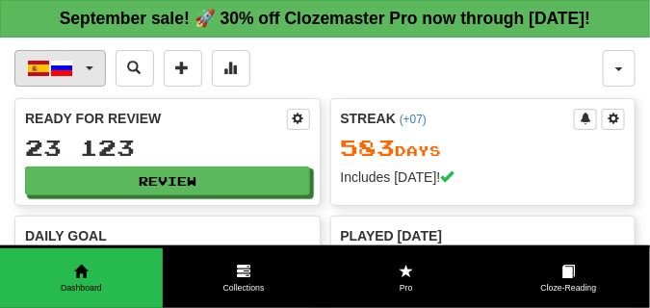
click at [90, 87] on button "Español / Русский" at bounding box center [59, 68] width 91 height 37
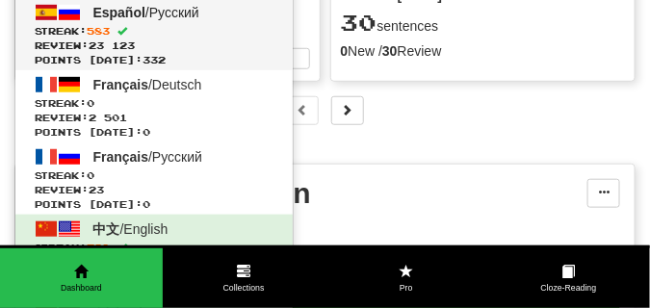
scroll to position [144, 0]
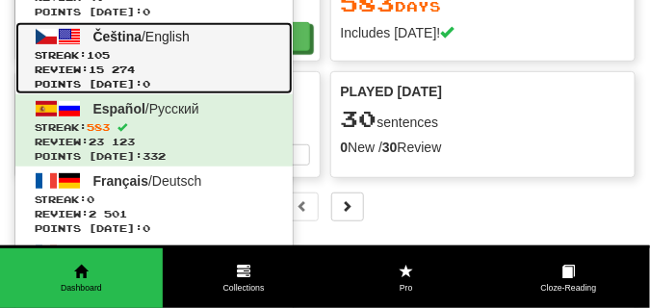
click at [90, 63] on span "Streak: 105" at bounding box center [154, 55] width 239 height 14
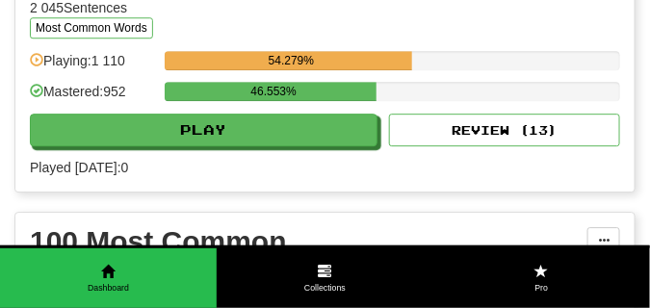
scroll to position [2262, 0]
